Goal: Task Accomplishment & Management: Complete application form

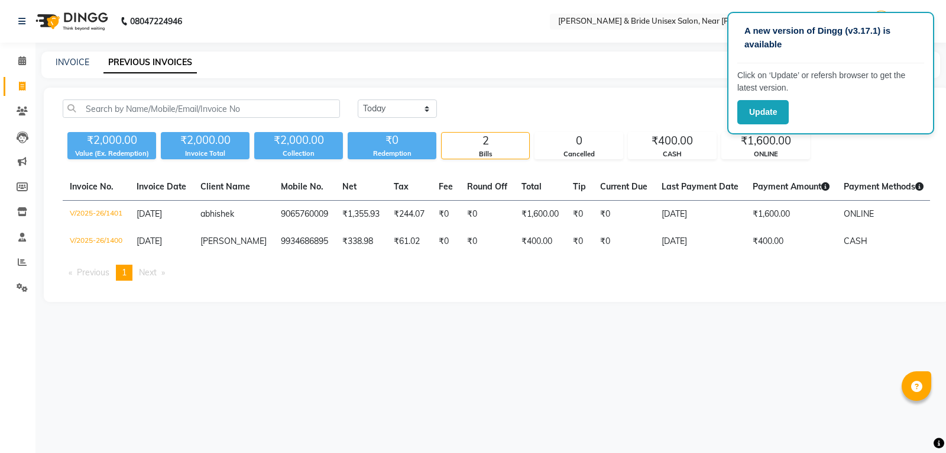
click at [177, 59] on link "PREVIOUS INVOICES" at bounding box center [150, 62] width 93 height 21
click at [82, 63] on link "INVOICE" at bounding box center [73, 62] width 34 height 11
select select "service"
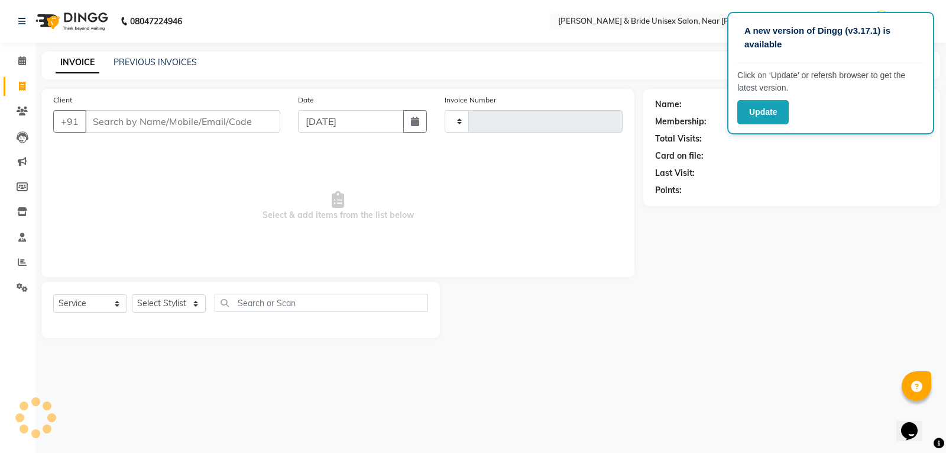
type input "1402"
select select "4118"
click at [144, 64] on link "PREVIOUS INVOICES" at bounding box center [155, 62] width 83 height 11
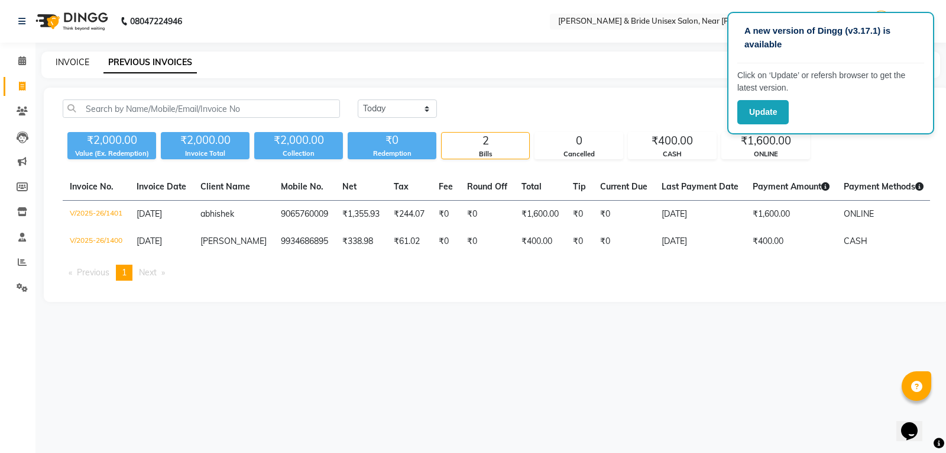
click at [75, 60] on link "INVOICE" at bounding box center [73, 62] width 34 height 11
select select "4118"
select select "service"
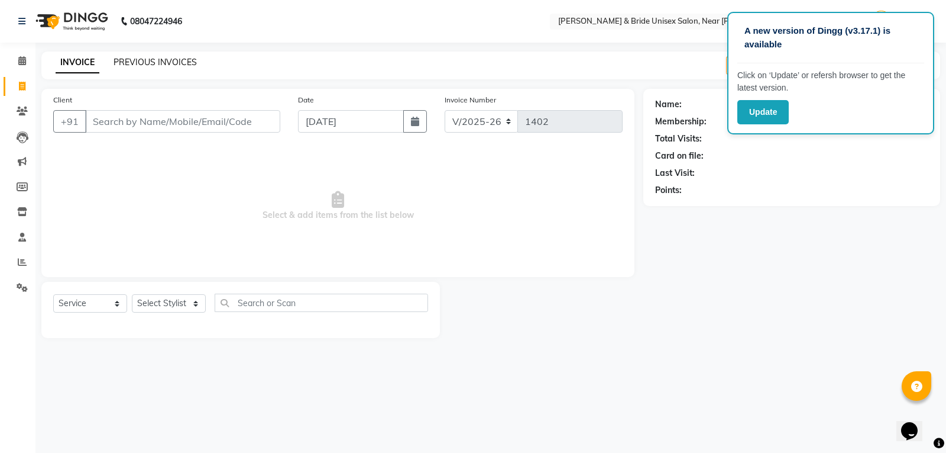
click at [132, 64] on link "PREVIOUS INVOICES" at bounding box center [155, 62] width 83 height 11
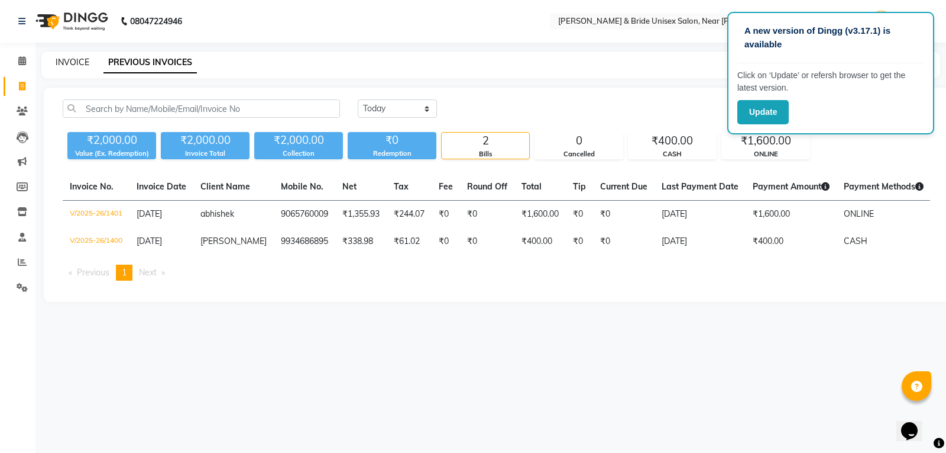
click at [70, 66] on link "INVOICE" at bounding box center [73, 62] width 34 height 11
select select "4118"
select select "service"
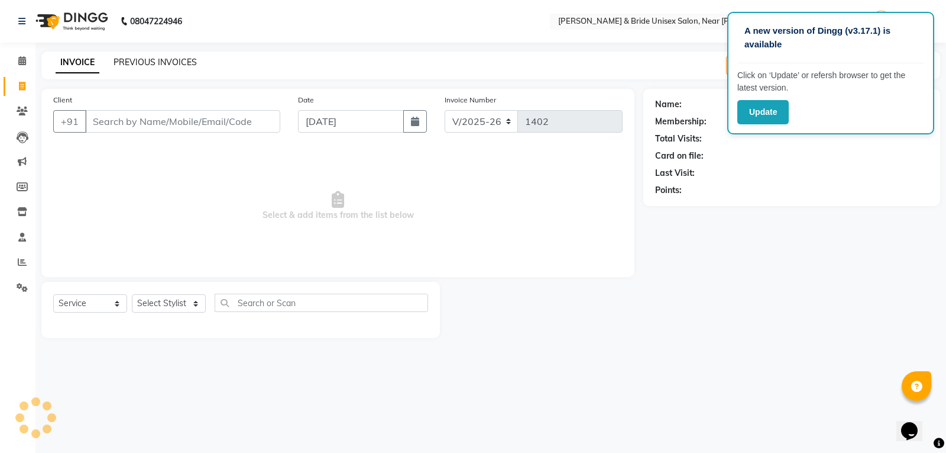
click at [134, 64] on link "PREVIOUS INVOICES" at bounding box center [155, 62] width 83 height 11
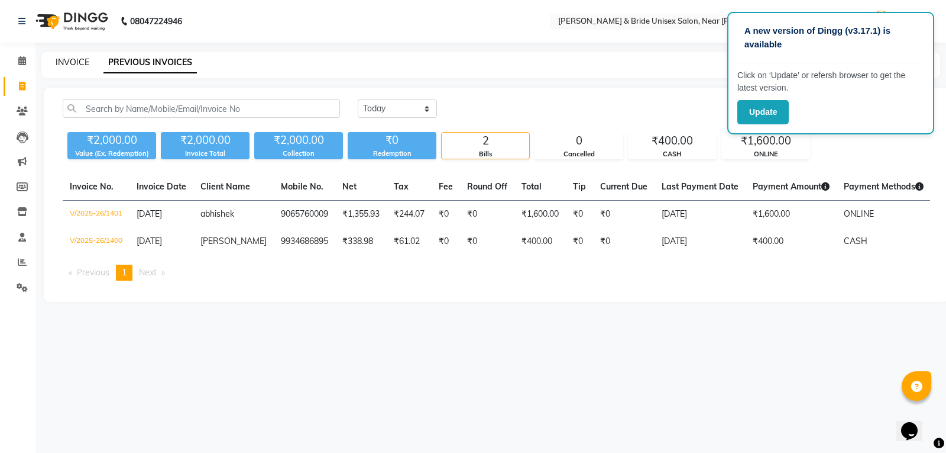
click at [88, 62] on link "INVOICE" at bounding box center [73, 62] width 34 height 11
select select "4118"
select select "service"
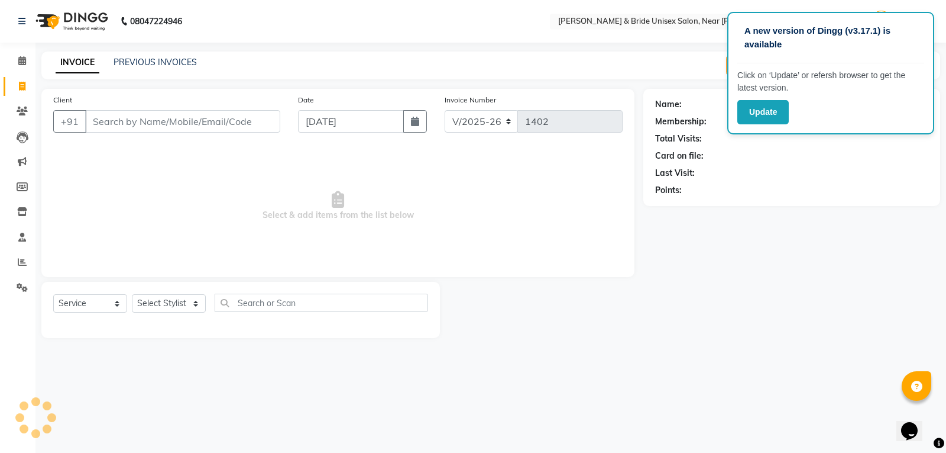
click at [153, 69] on div "INVOICE PREVIOUS INVOICES" at bounding box center [126, 63] width 170 height 14
click at [135, 65] on link "PREVIOUS INVOICES" at bounding box center [155, 62] width 83 height 11
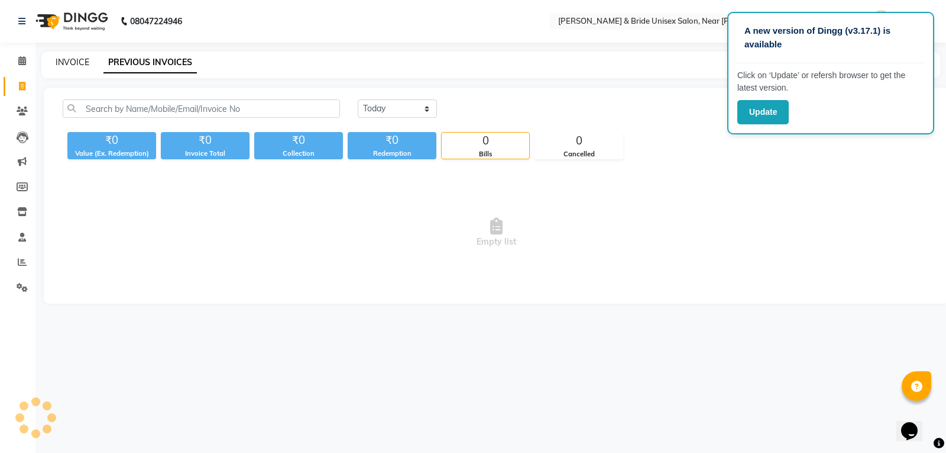
click at [85, 62] on link "INVOICE" at bounding box center [73, 62] width 34 height 11
select select "service"
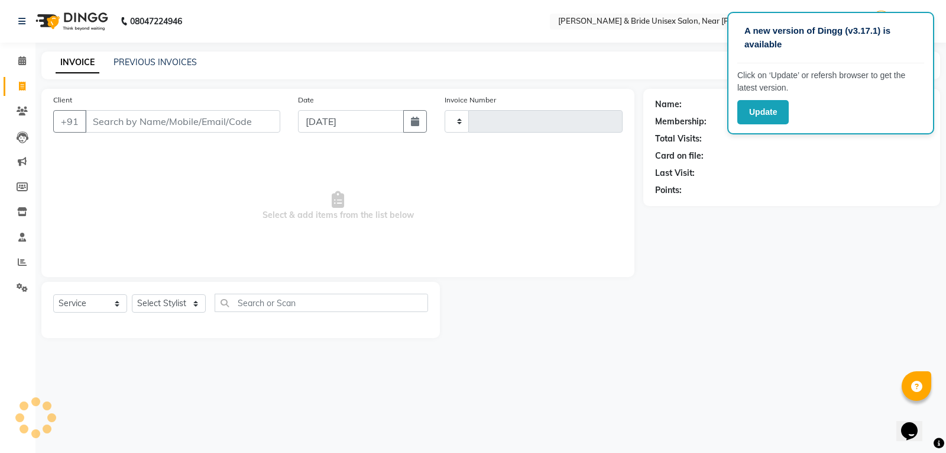
type input "1402"
select select "4118"
click at [125, 62] on link "PREVIOUS INVOICES" at bounding box center [155, 62] width 83 height 11
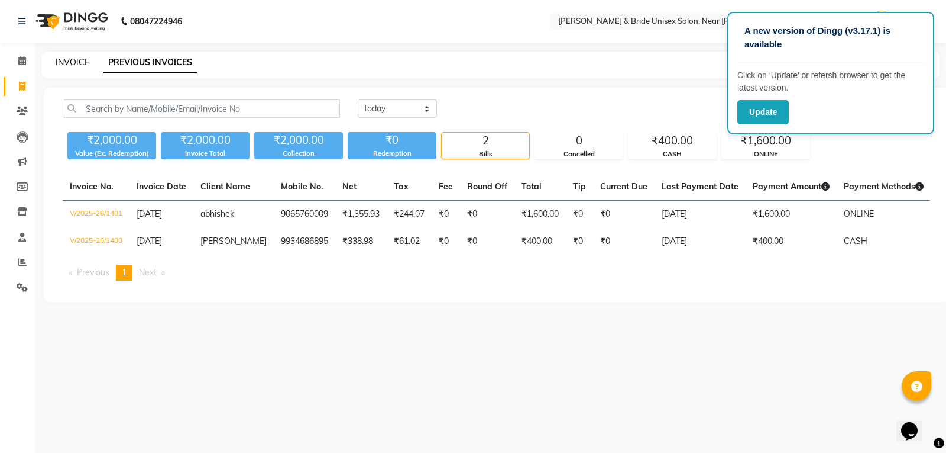
click at [80, 64] on link "INVOICE" at bounding box center [73, 62] width 34 height 11
select select "4118"
select select "service"
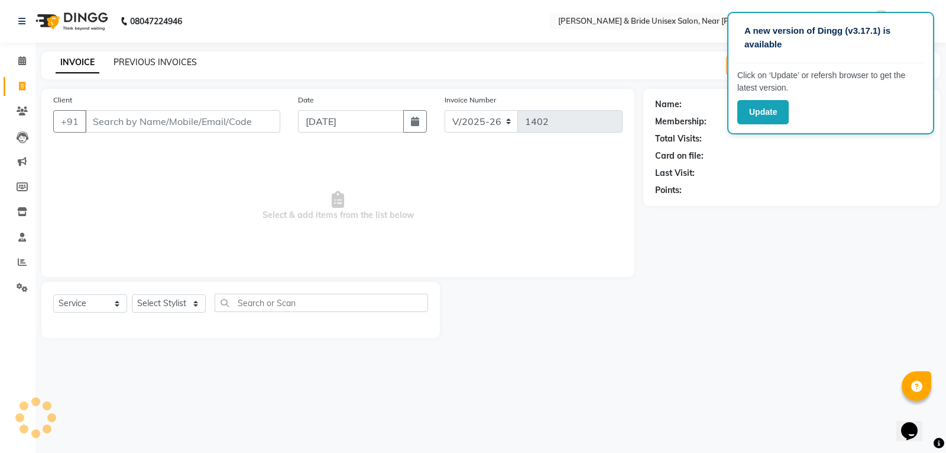
click at [140, 64] on link "PREVIOUS INVOICES" at bounding box center [155, 62] width 83 height 11
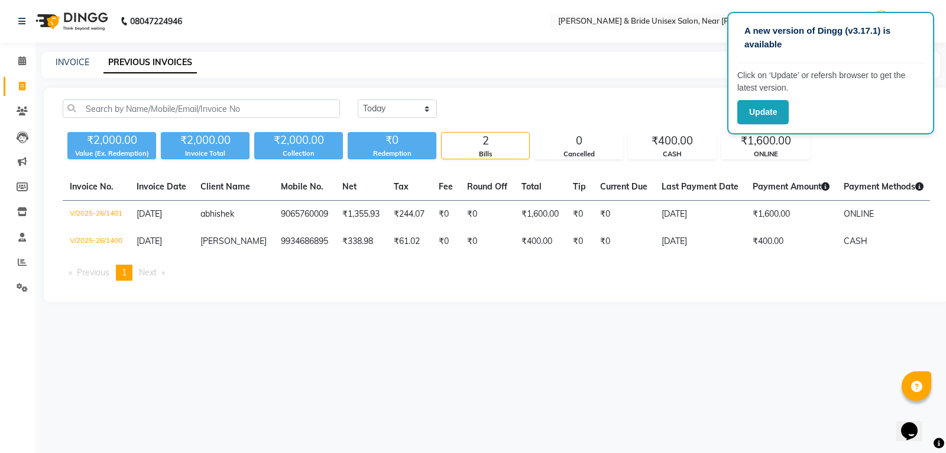
click at [89, 64] on div "INVOICE PREVIOUS INVOICES" at bounding box center [483, 62] width 885 height 12
click at [80, 64] on link "INVOICE" at bounding box center [73, 62] width 34 height 11
select select "service"
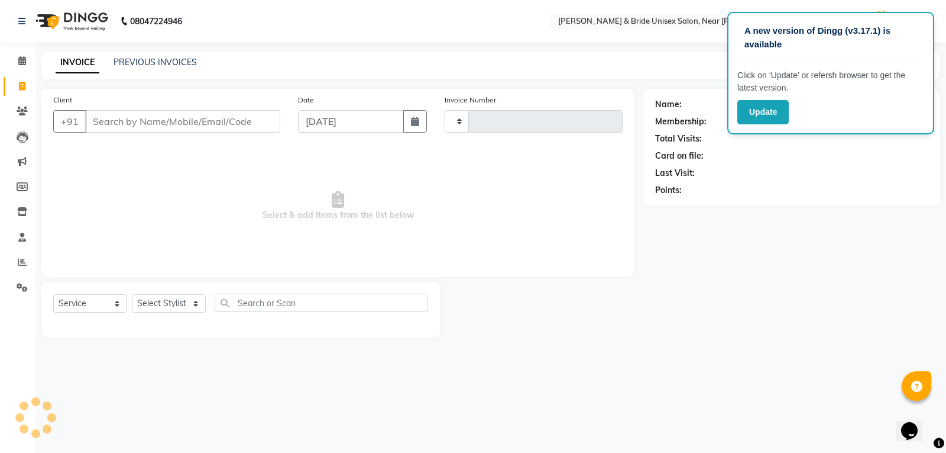
type input "1402"
select select "4118"
click at [139, 64] on link "PREVIOUS INVOICES" at bounding box center [155, 62] width 83 height 11
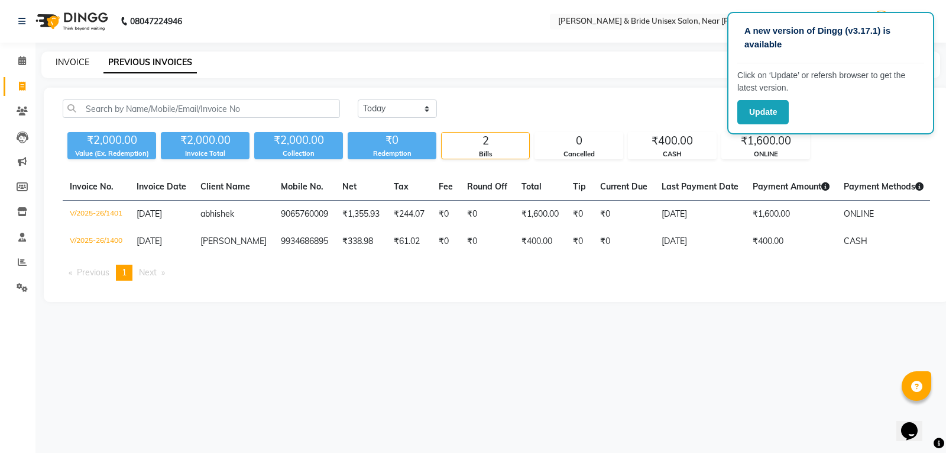
click at [80, 66] on link "INVOICE" at bounding box center [73, 62] width 34 height 11
select select "service"
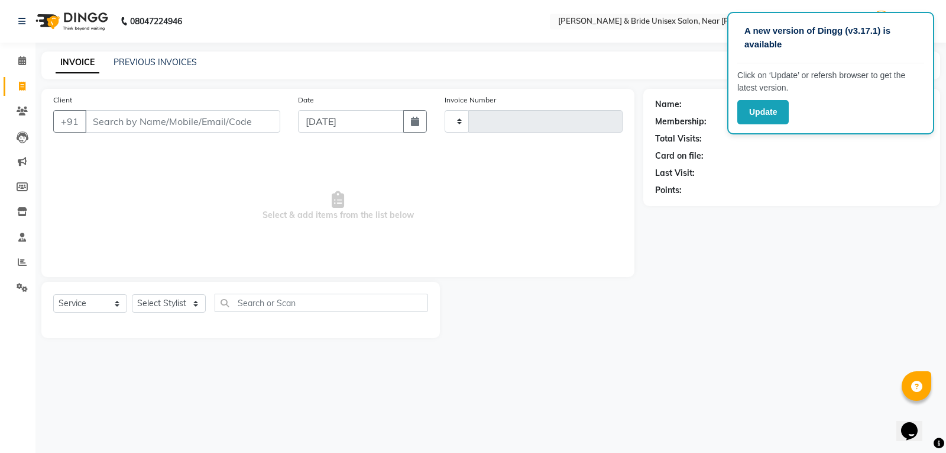
type input "1402"
select select "4118"
click at [144, 61] on link "PREVIOUS INVOICES" at bounding box center [155, 62] width 83 height 11
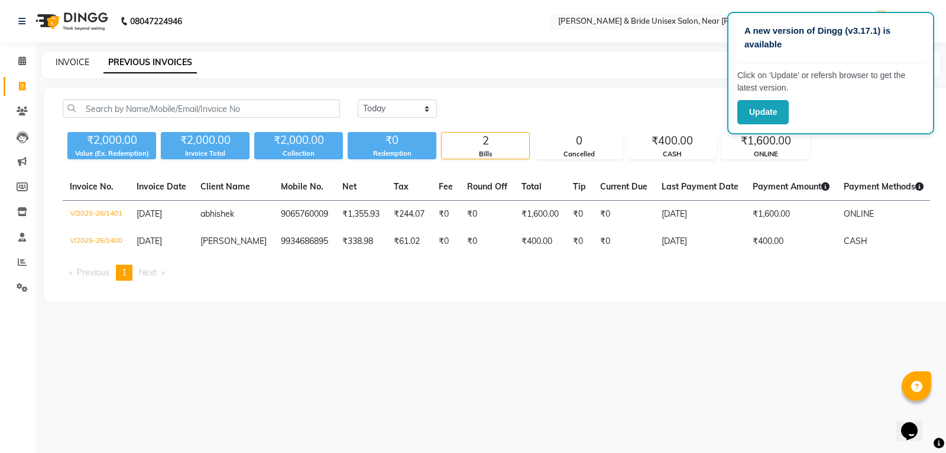
click at [86, 60] on link "INVOICE" at bounding box center [73, 62] width 34 height 11
select select "service"
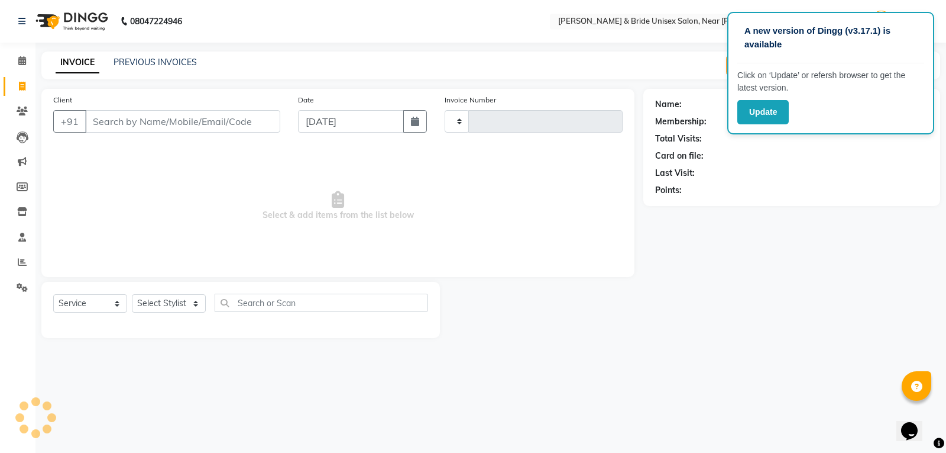
type input "1402"
select select "4118"
click at [130, 63] on link "PREVIOUS INVOICES" at bounding box center [155, 62] width 83 height 11
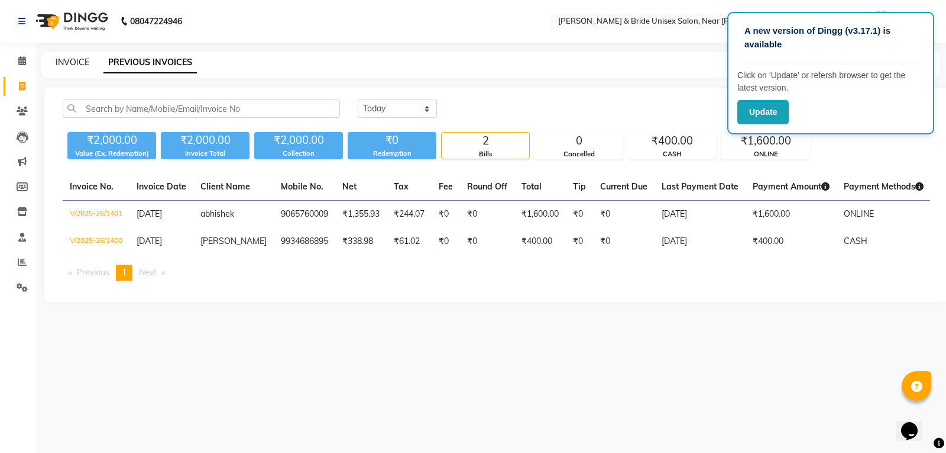
click at [83, 63] on link "INVOICE" at bounding box center [73, 62] width 34 height 11
select select "4118"
select select "service"
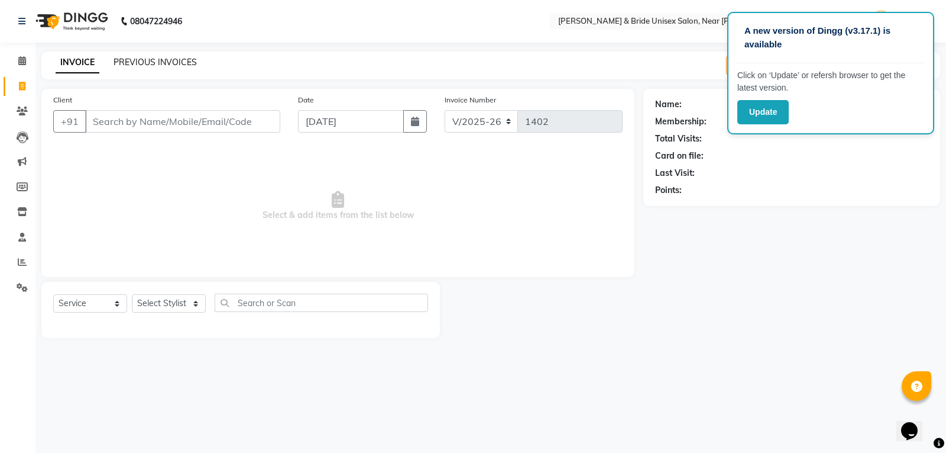
click at [143, 60] on link "PREVIOUS INVOICES" at bounding box center [155, 62] width 83 height 11
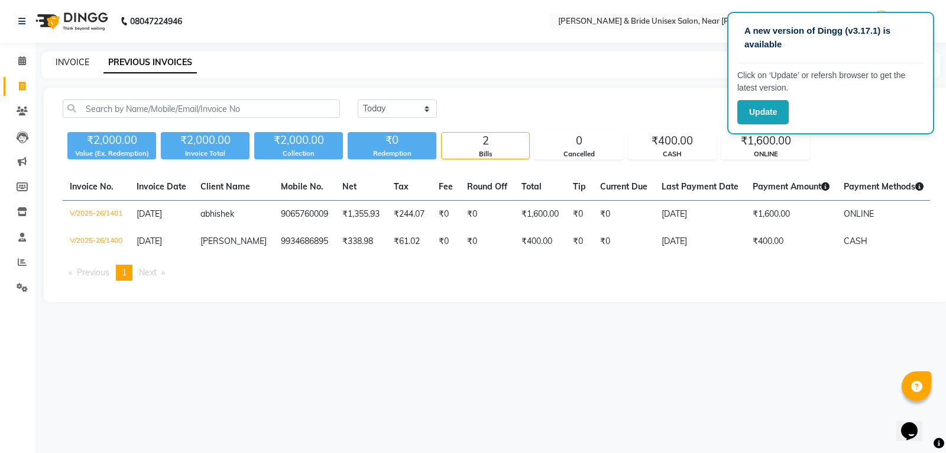
click at [79, 60] on link "INVOICE" at bounding box center [73, 62] width 34 height 11
select select "service"
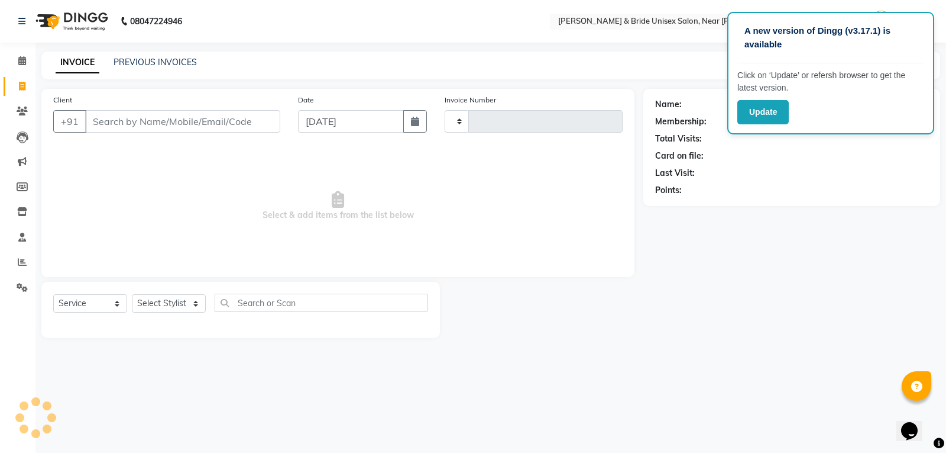
type input "1402"
select select "4118"
click at [124, 121] on input "Client" at bounding box center [182, 121] width 195 height 22
type input "9835887355"
click at [243, 121] on span "Add Client" at bounding box center [250, 121] width 47 height 12
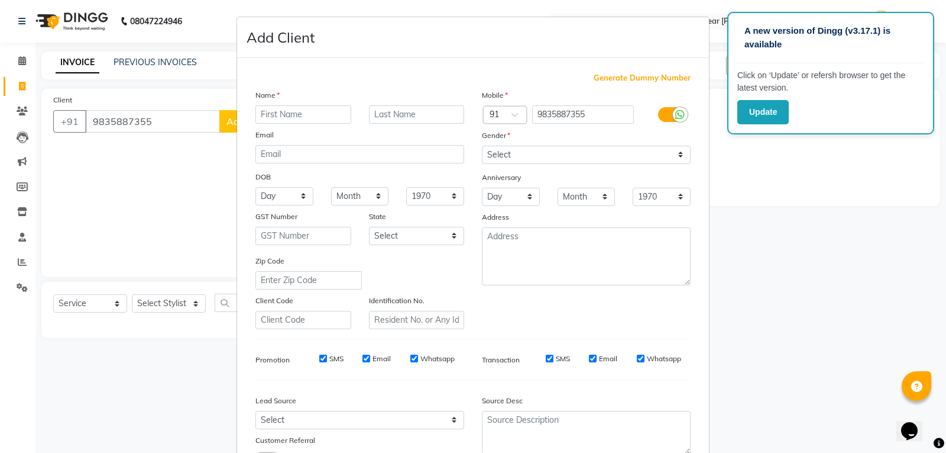
click at [309, 109] on input "text" at bounding box center [304, 114] width 96 height 18
type input "ashutosh"
click at [403, 112] on input "text" at bounding box center [417, 114] width 96 height 18
type input "[PERSON_NAME]"
click at [486, 154] on select "Select [DEMOGRAPHIC_DATA] [DEMOGRAPHIC_DATA] Other Prefer Not To Say" at bounding box center [586, 155] width 209 height 18
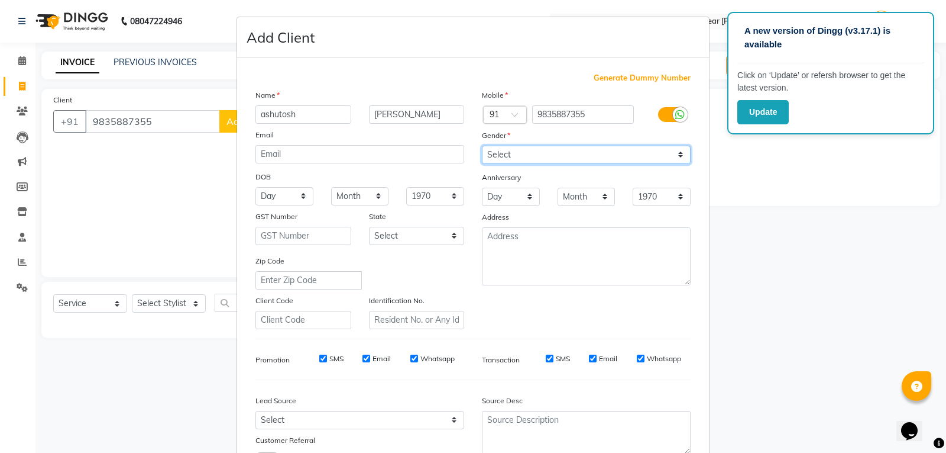
click at [516, 147] on select "Select [DEMOGRAPHIC_DATA] [DEMOGRAPHIC_DATA] Other Prefer Not To Say" at bounding box center [586, 155] width 209 height 18
select select "[DEMOGRAPHIC_DATA]"
click at [482, 146] on select "Select [DEMOGRAPHIC_DATA] [DEMOGRAPHIC_DATA] Other Prefer Not To Say" at bounding box center [586, 155] width 209 height 18
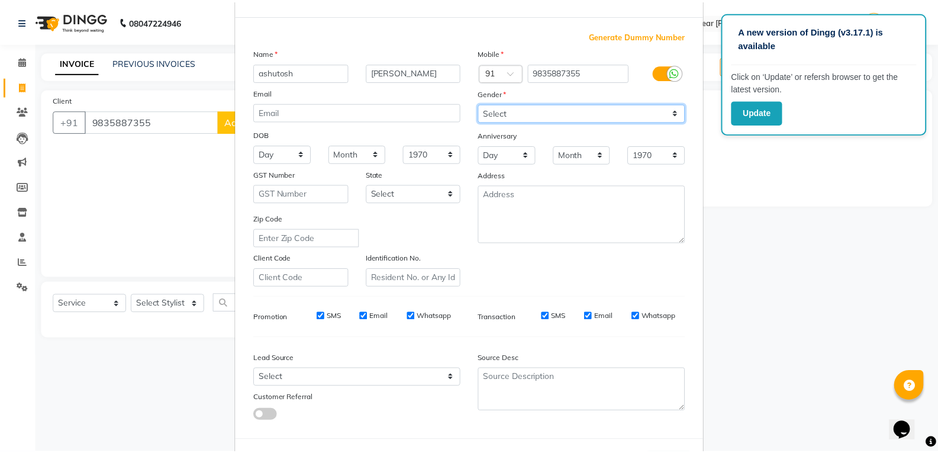
scroll to position [93, 0]
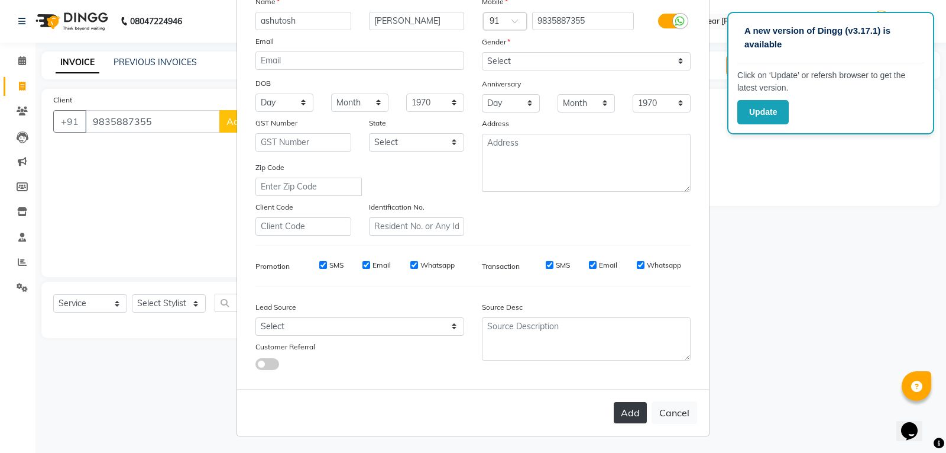
click at [622, 406] on button "Add" at bounding box center [630, 412] width 33 height 21
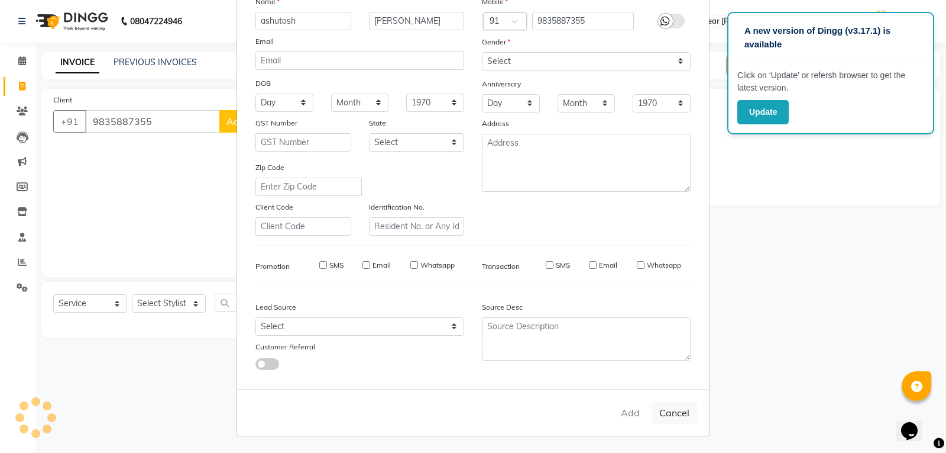
select select
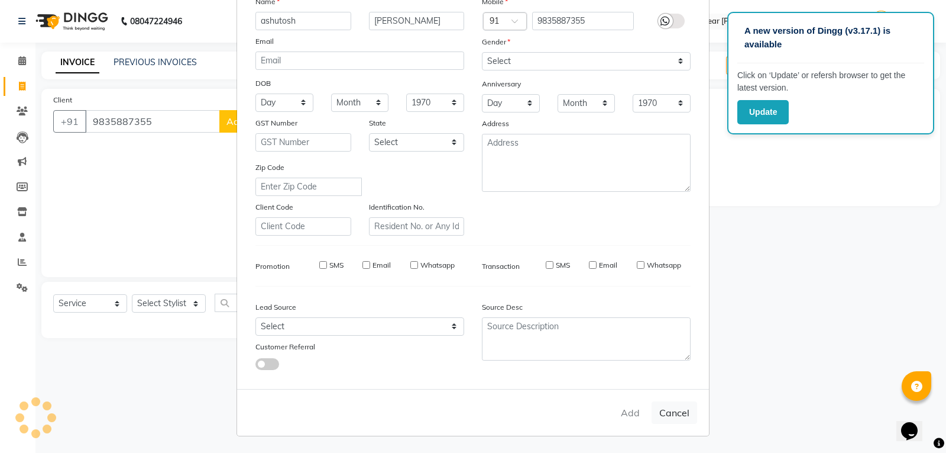
select select
checkbox input "false"
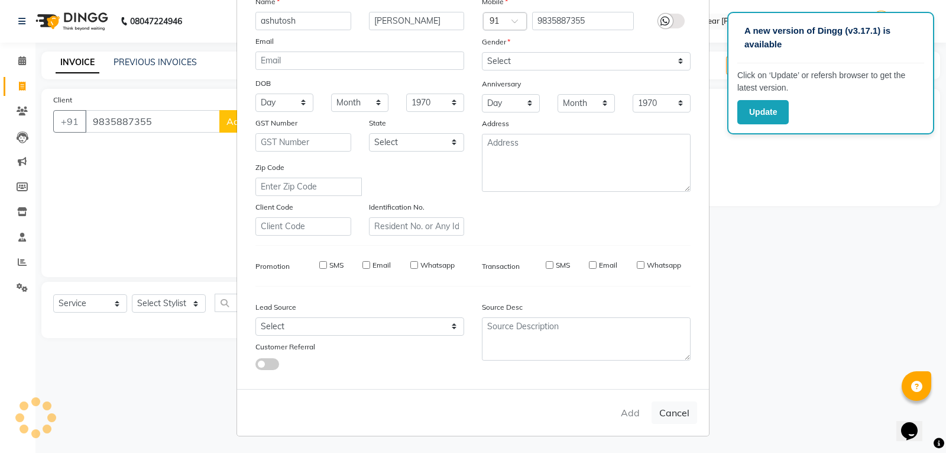
checkbox input "false"
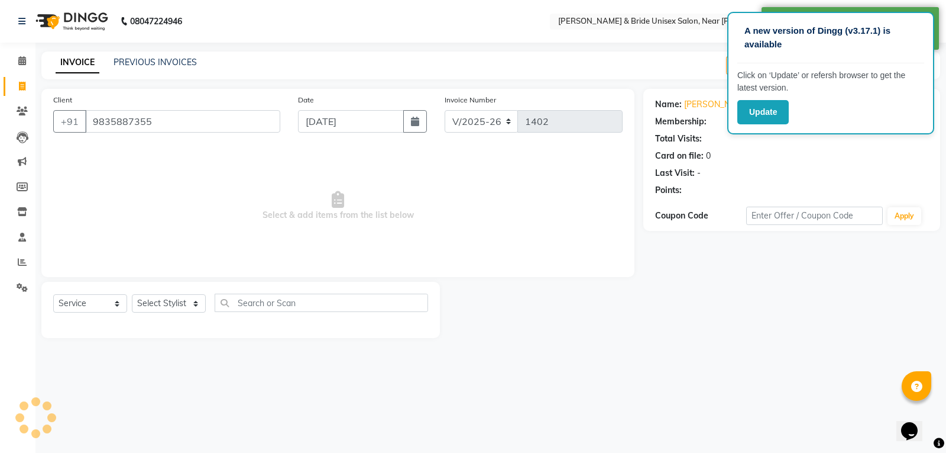
select select "1: Object"
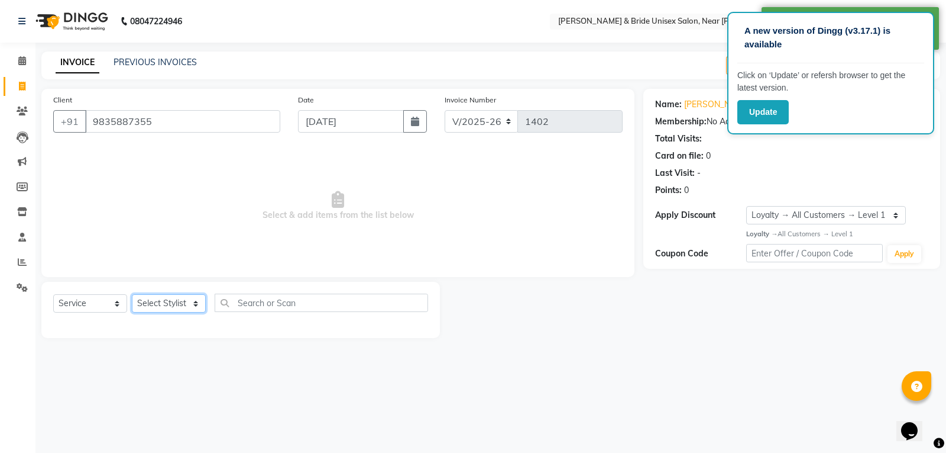
click at [167, 303] on select "Select Stylist chiku Front Desk guriya [PERSON_NAME][DATE] sunny [PERSON_NAME]" at bounding box center [169, 303] width 74 height 18
select select "44656"
click at [132, 294] on select "Select Stylist chiku Front Desk guriya [PERSON_NAME][DATE] sunny [PERSON_NAME]" at bounding box center [169, 303] width 74 height 18
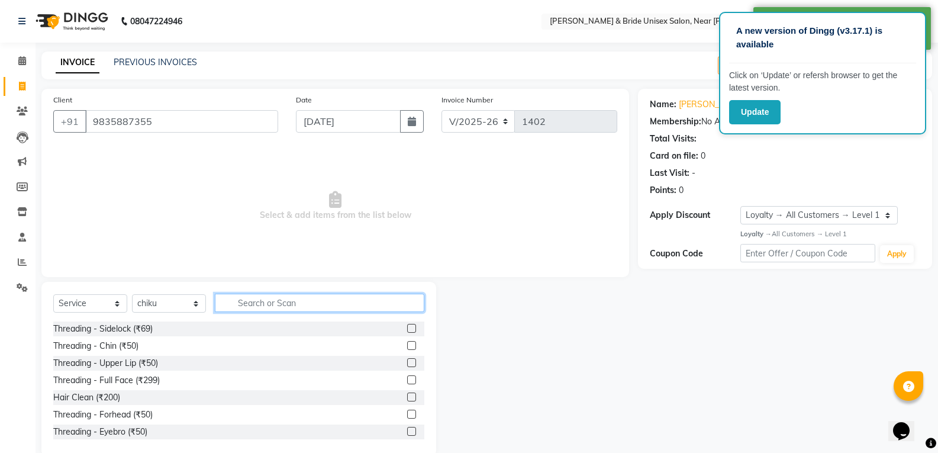
click at [290, 300] on input "text" at bounding box center [319, 302] width 209 height 18
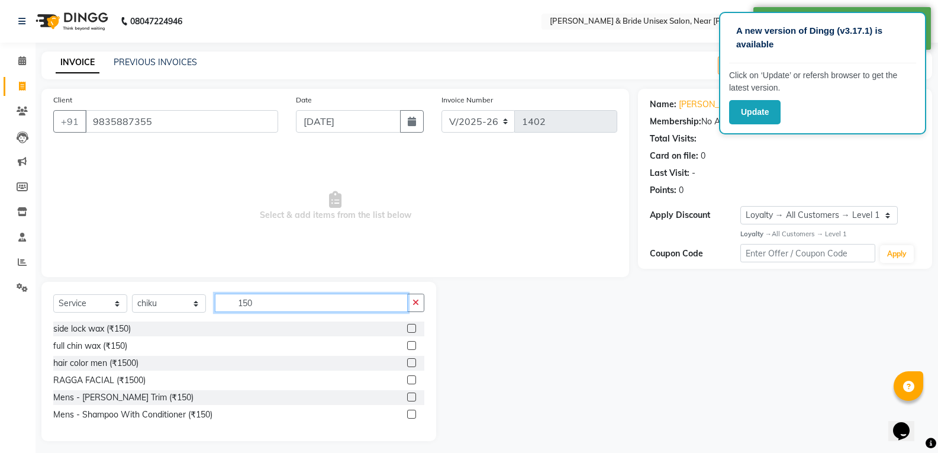
type input "150"
click at [413, 398] on label at bounding box center [411, 396] width 9 height 9
click at [413, 398] on input "checkbox" at bounding box center [411, 397] width 8 height 8
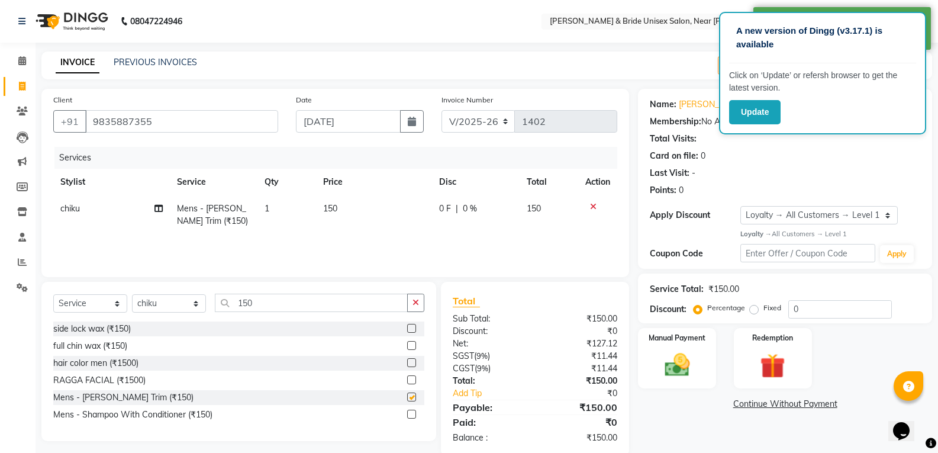
checkbox input "false"
click at [371, 302] on input "150" at bounding box center [311, 302] width 193 height 18
type input "1"
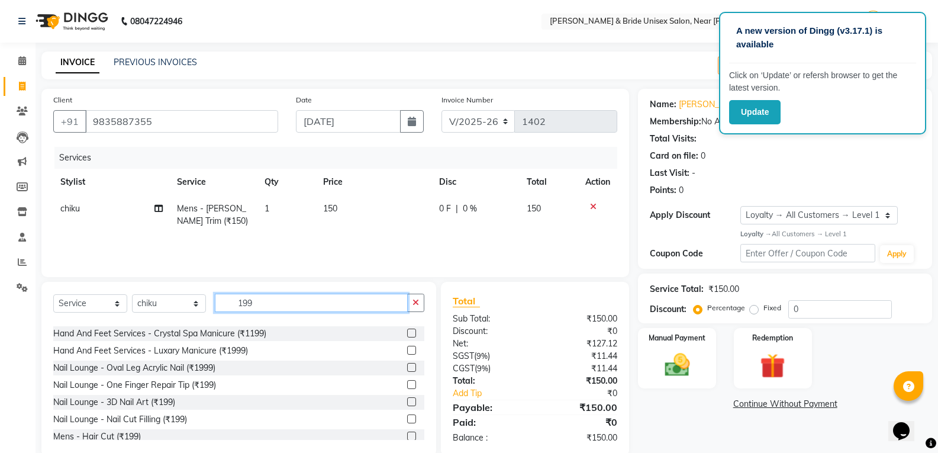
scroll to position [177, 0]
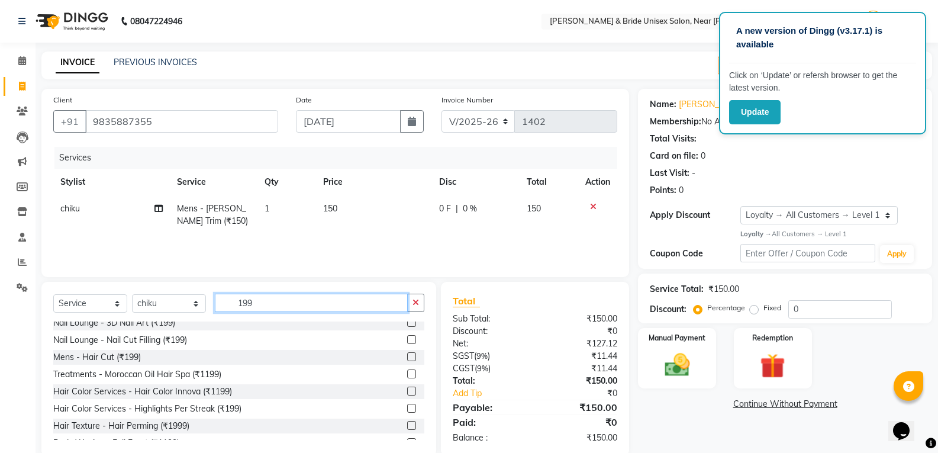
type input "199"
click at [407, 355] on label at bounding box center [411, 356] width 9 height 9
click at [407, 355] on input "checkbox" at bounding box center [411, 357] width 8 height 8
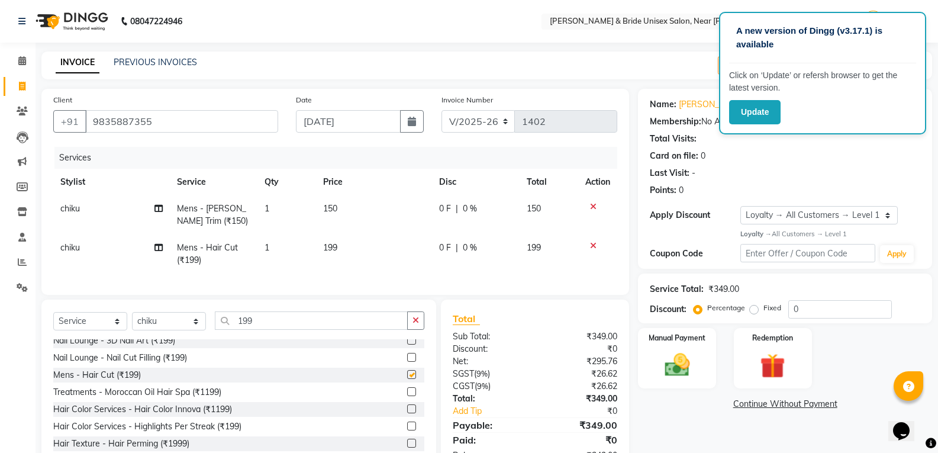
checkbox input "false"
click at [347, 248] on td "199" at bounding box center [374, 253] width 117 height 39
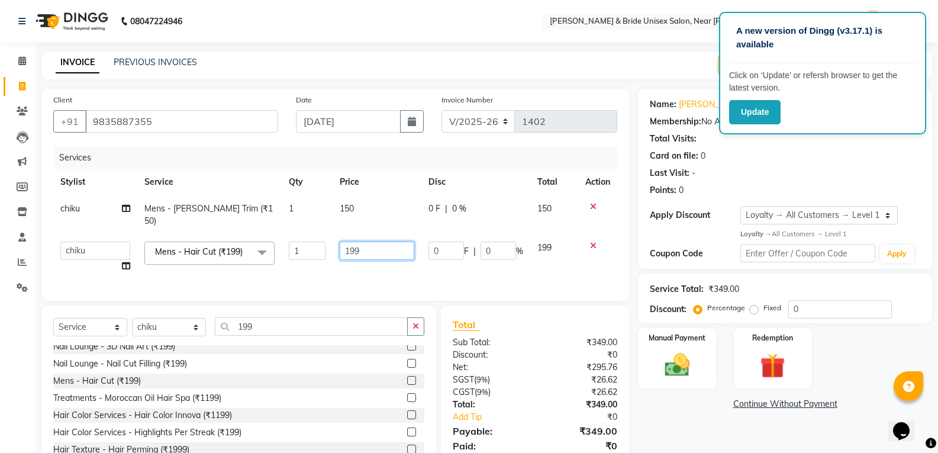
click at [393, 241] on input "199" at bounding box center [377, 250] width 74 height 18
type input "1"
type input "250"
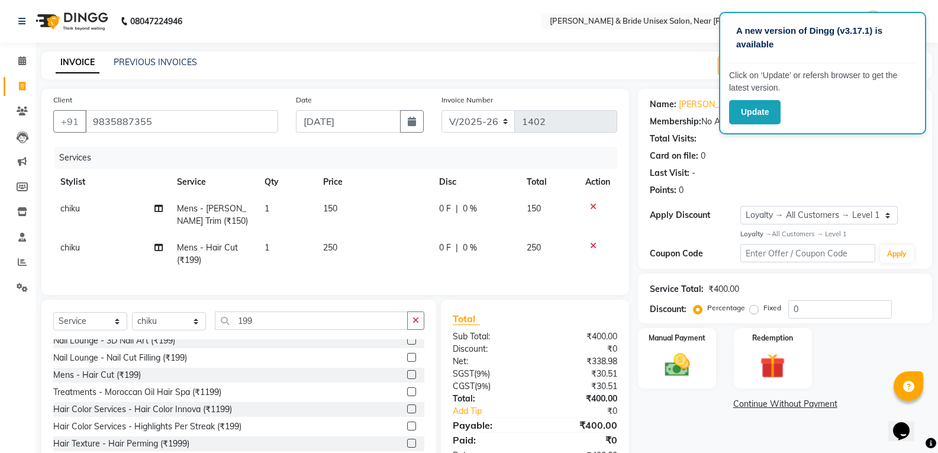
click at [400, 252] on td "250" at bounding box center [374, 253] width 117 height 39
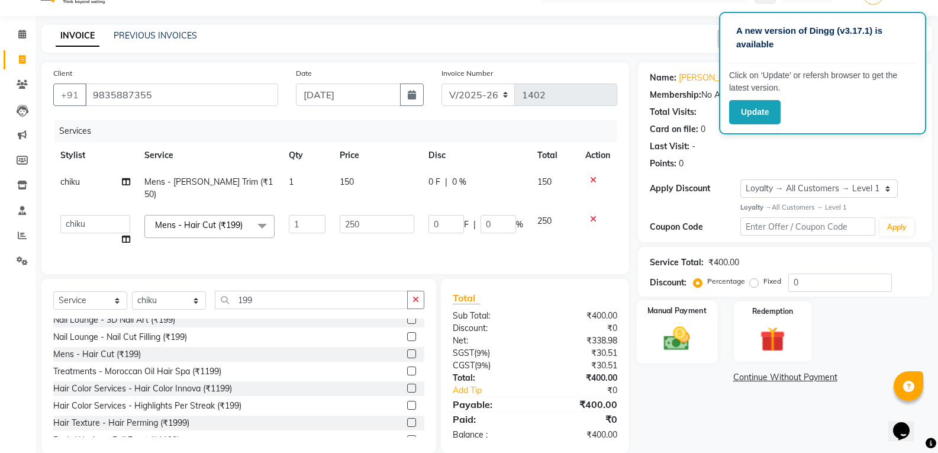
scroll to position [41, 0]
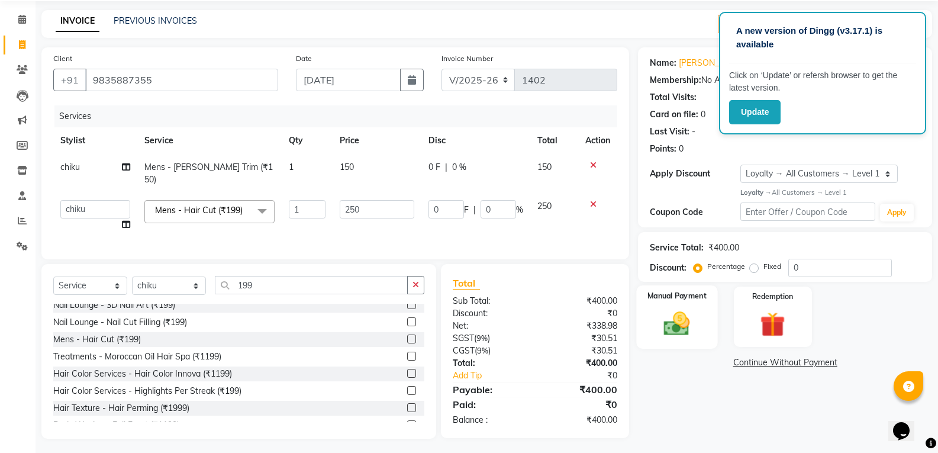
click at [678, 317] on img at bounding box center [676, 323] width 42 height 30
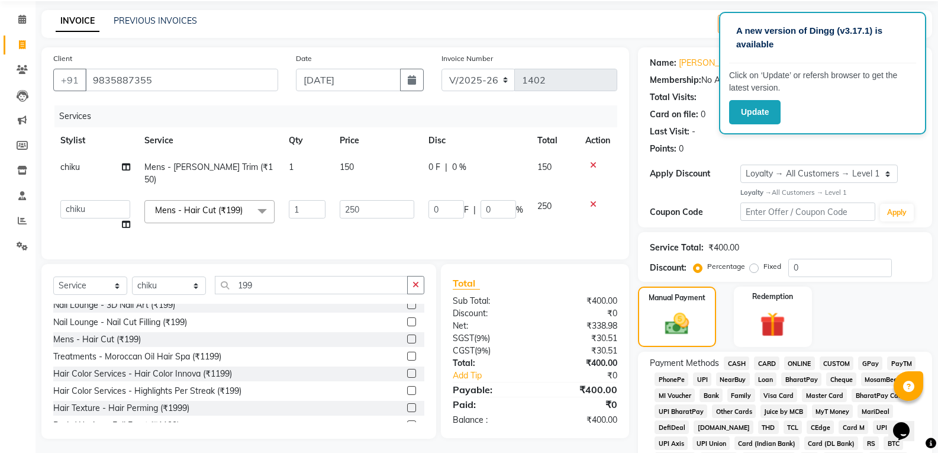
click at [742, 360] on span "CASH" at bounding box center [735, 363] width 25 height 14
click at [804, 358] on span "ONLINE" at bounding box center [799, 363] width 31 height 14
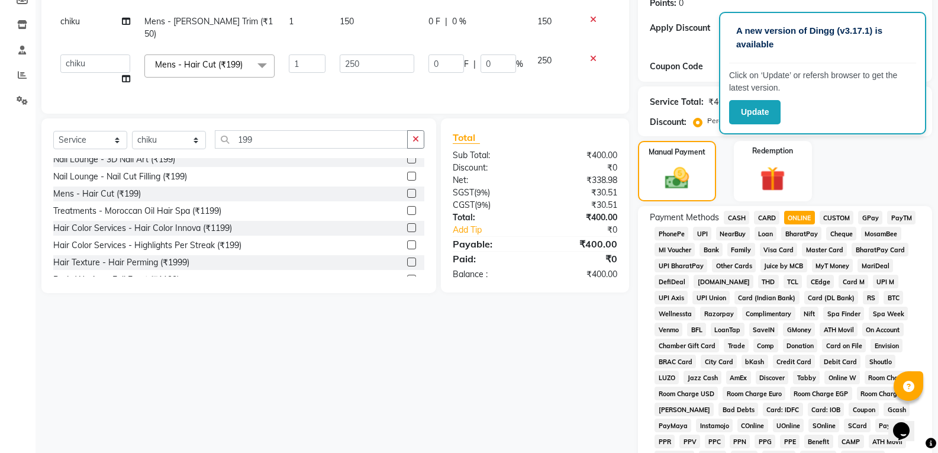
scroll to position [337, 0]
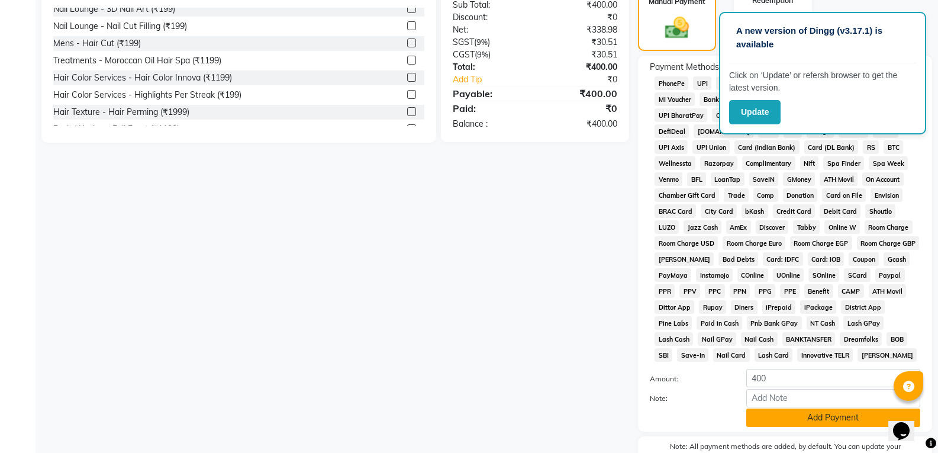
click at [806, 418] on button "Add Payment" at bounding box center [833, 417] width 174 height 18
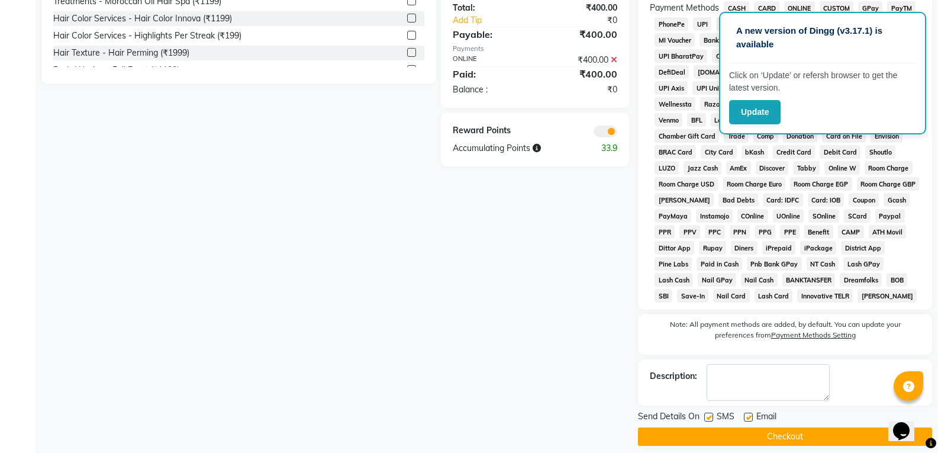
scroll to position [407, 0]
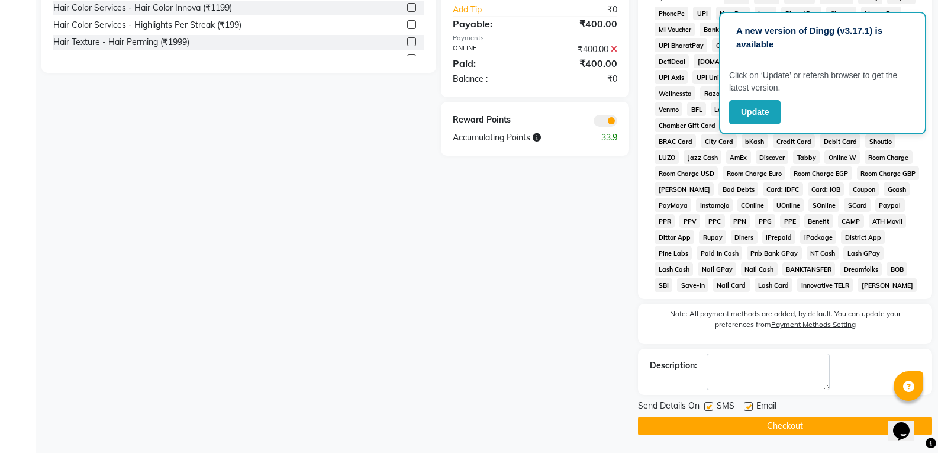
click at [803, 430] on button "Checkout" at bounding box center [785, 425] width 294 height 18
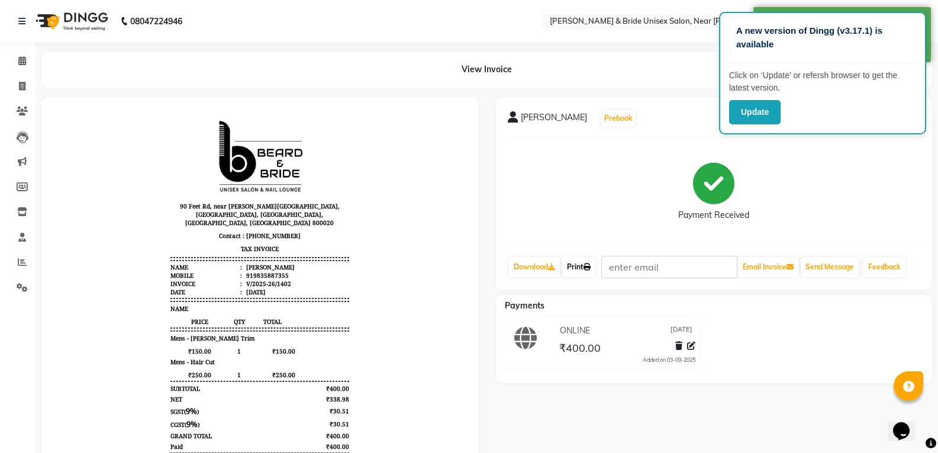
click at [580, 264] on link "Print" at bounding box center [578, 267] width 33 height 20
